Goal: Transaction & Acquisition: Purchase product/service

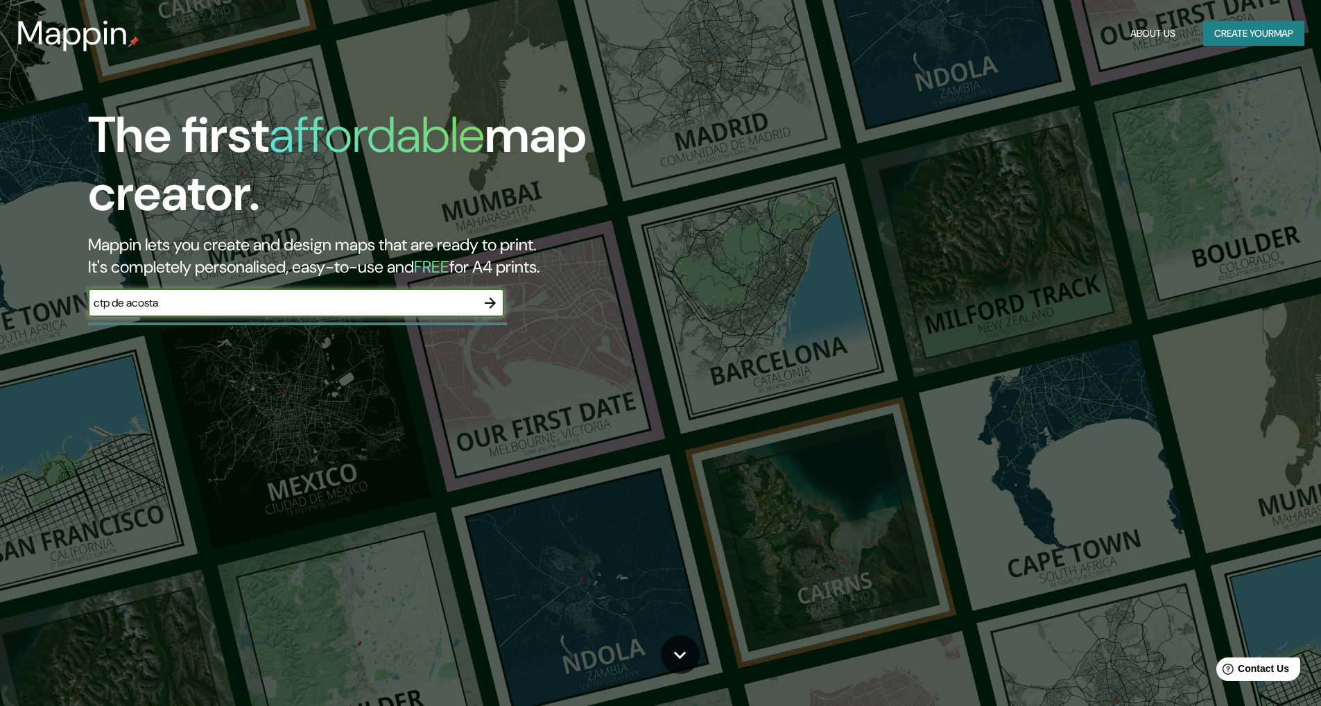
type input "ctp de acosta"
click at [493, 304] on icon "button" at bounding box center [490, 302] width 11 height 11
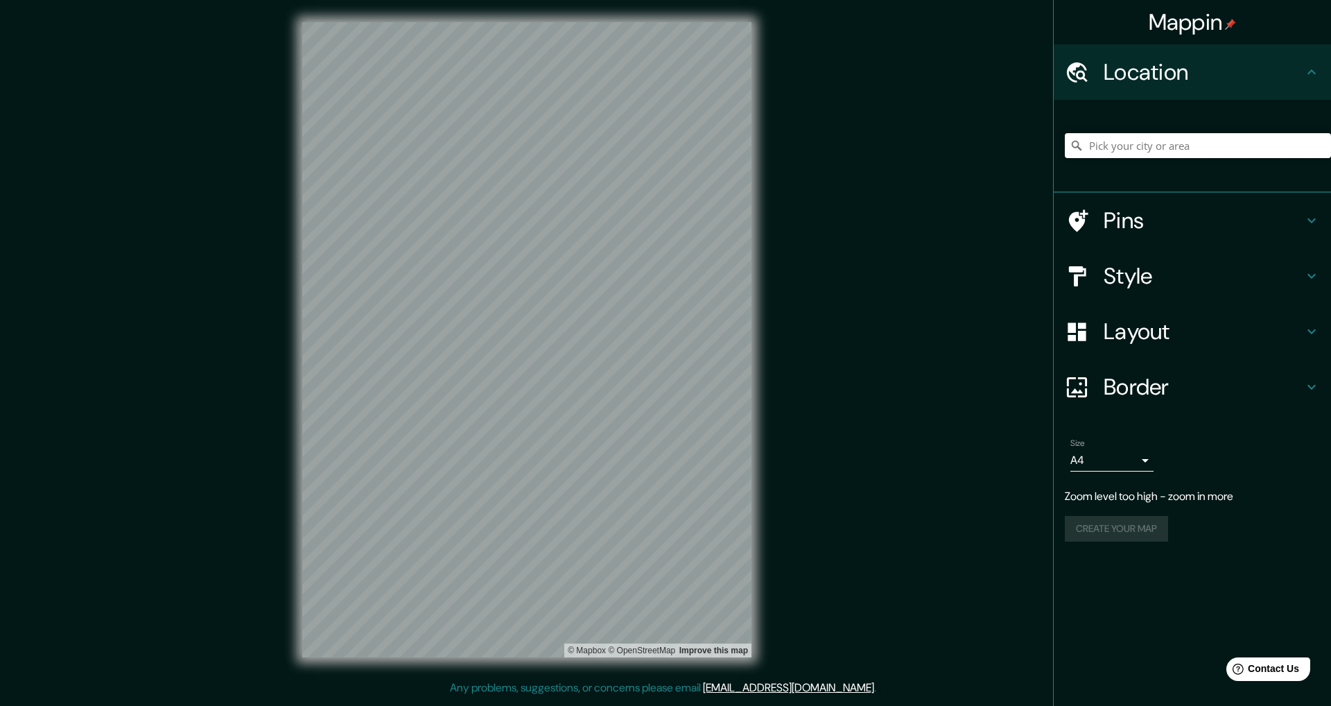
click at [1135, 146] on input "Pick your city or area" at bounding box center [1198, 145] width 266 height 25
type input "c"
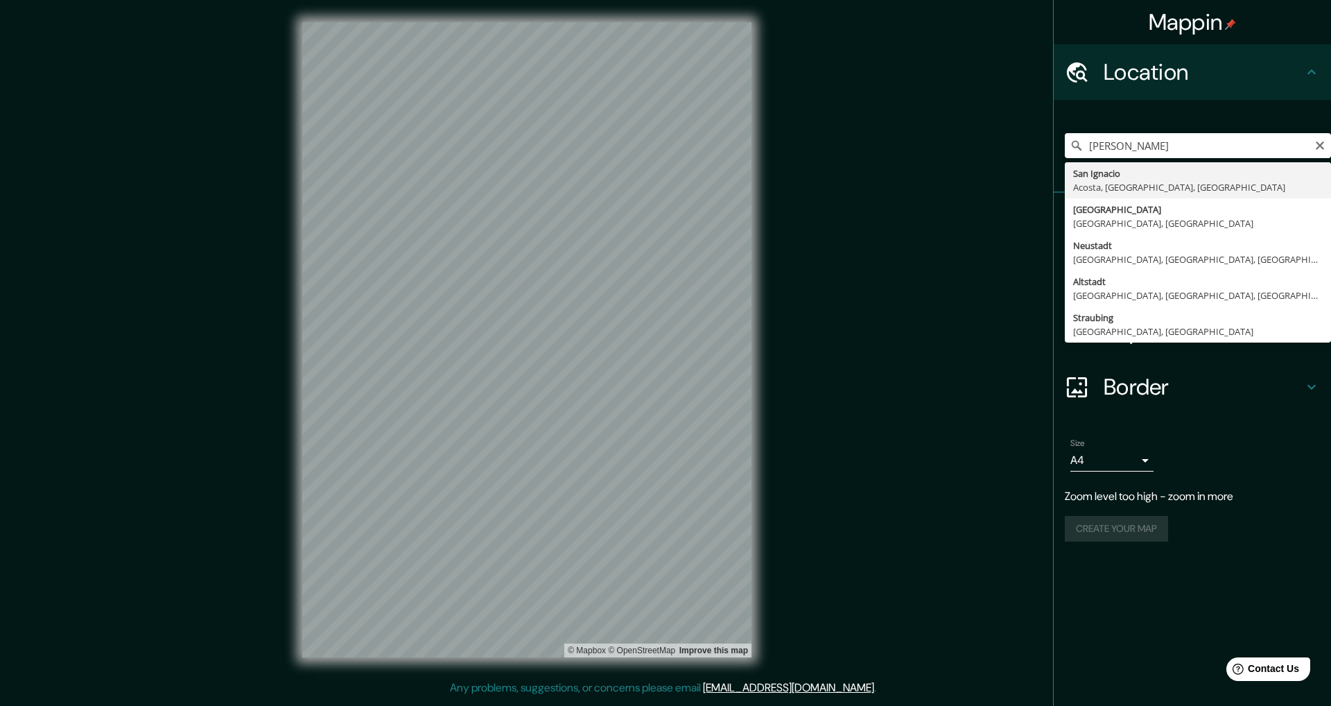
drag, startPoint x: 0, startPoint y: 0, endPoint x: 1127, endPoint y: 187, distance: 1142.6
type input "[GEOGRAPHIC_DATA], Acosta, [GEOGRAPHIC_DATA], [GEOGRAPHIC_DATA]"
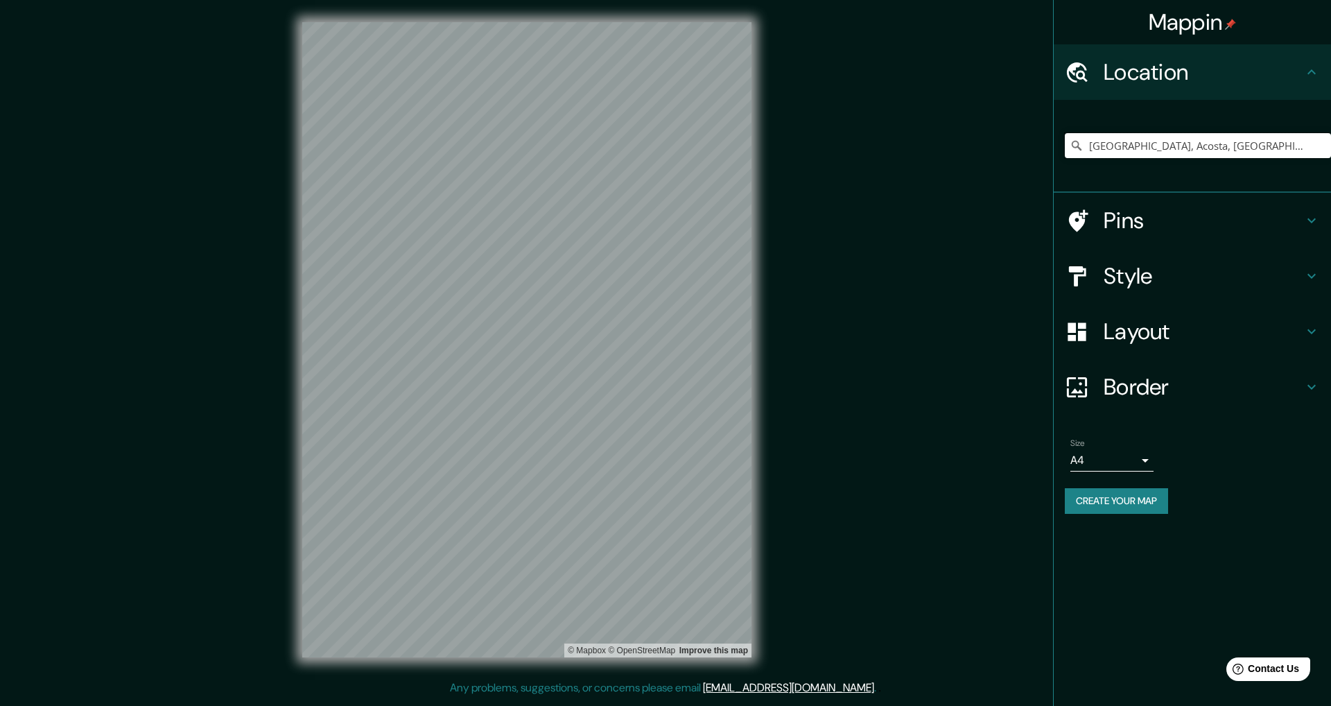
click at [1314, 148] on div "[GEOGRAPHIC_DATA], Acosta, [GEOGRAPHIC_DATA], [GEOGRAPHIC_DATA]" at bounding box center [1198, 145] width 266 height 25
click at [1320, 143] on icon "Clear" at bounding box center [1319, 145] width 11 height 11
click at [1294, 144] on input "Via Costa Veronese, 36010 Posina [GEOGRAPHIC_DATA], [GEOGRAPHIC_DATA]" at bounding box center [1198, 145] width 266 height 25
drag, startPoint x: 1127, startPoint y: 187, endPoint x: 1309, endPoint y: 146, distance: 186.3
click at [1309, 146] on input "Via Costa Veronese, 36010 Posina [GEOGRAPHIC_DATA], [GEOGRAPHIC_DATA]" at bounding box center [1198, 145] width 266 height 25
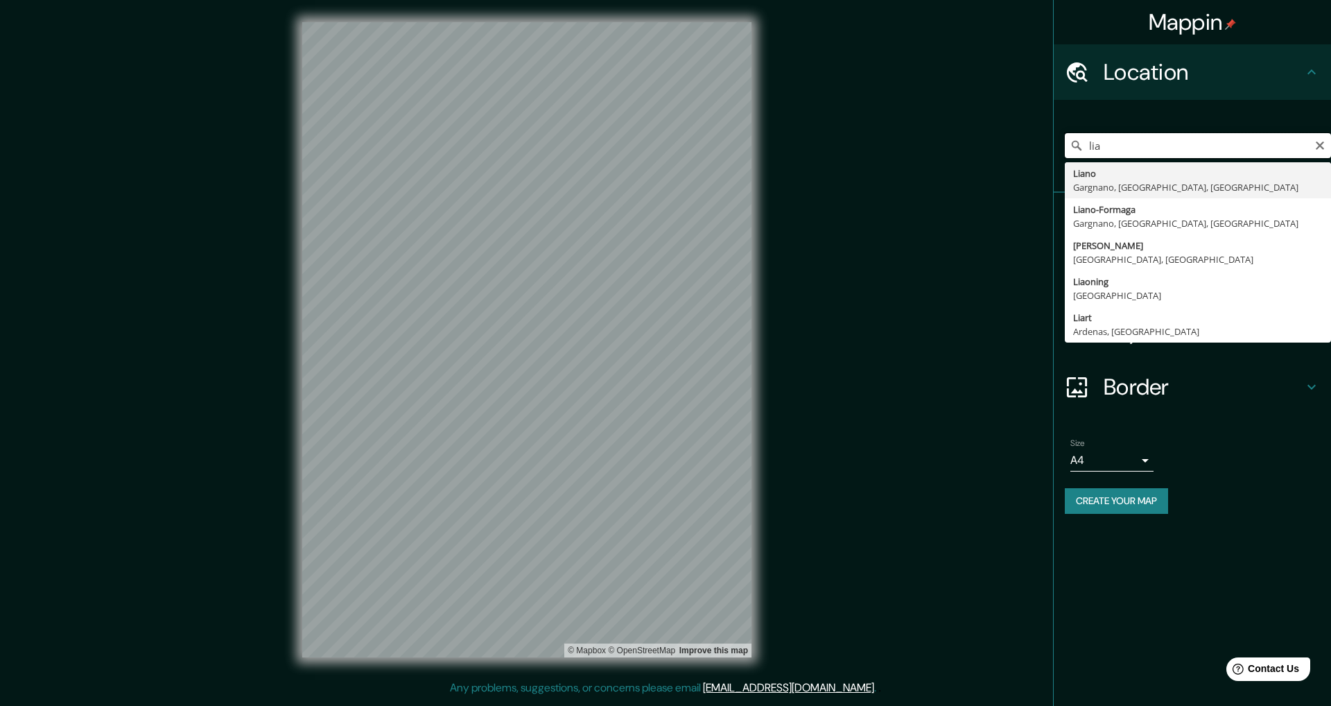
drag, startPoint x: 1309, startPoint y: 146, endPoint x: 1119, endPoint y: 138, distance: 190.1
click at [1119, 138] on input "lia" at bounding box center [1198, 145] width 266 height 25
click at [1120, 143] on input "lia" at bounding box center [1198, 145] width 266 height 25
type input "l"
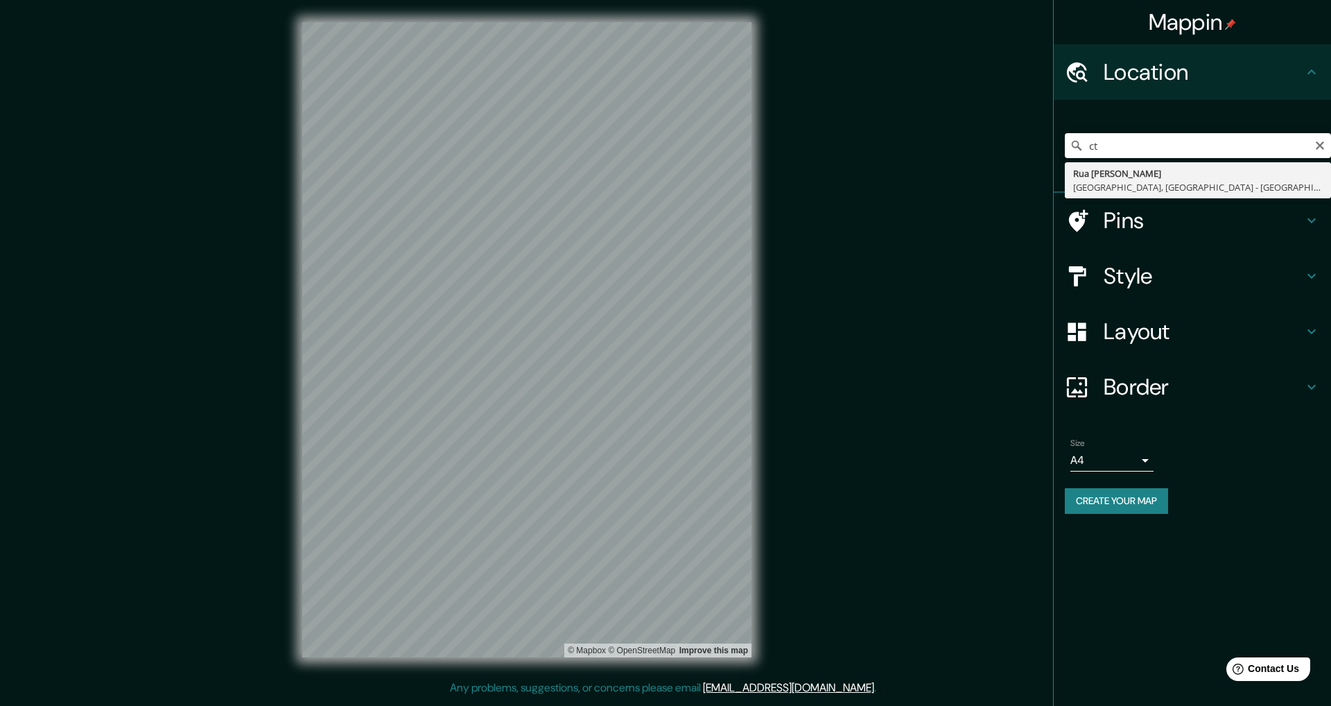
type input "c"
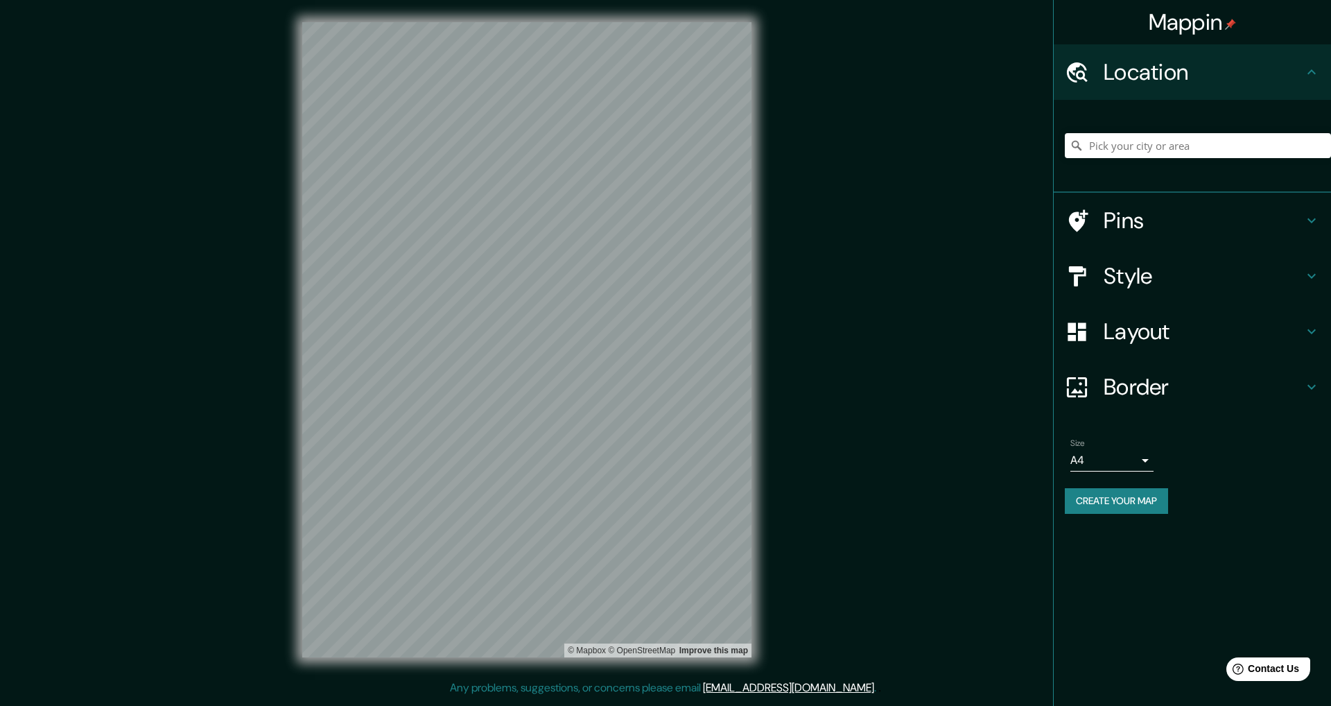
click at [1149, 462] on body "Mappin Location Pins Style Layout Border Choose a border. Hint : you can make l…" at bounding box center [665, 353] width 1331 height 706
click at [1158, 498] on div at bounding box center [665, 353] width 1331 height 706
click at [1158, 498] on button "Create your map" at bounding box center [1116, 501] width 103 height 26
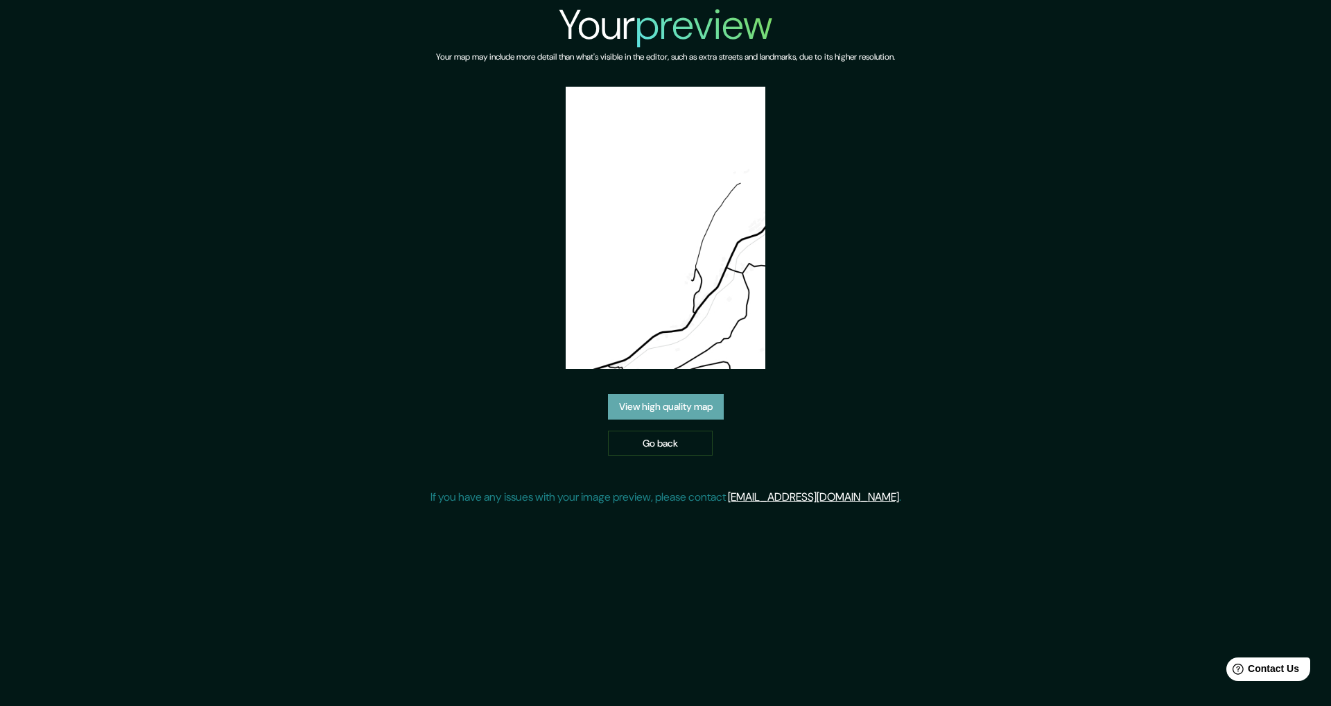
click at [711, 404] on link "View high quality map" at bounding box center [666, 407] width 116 height 26
